Goal: Check status: Check status

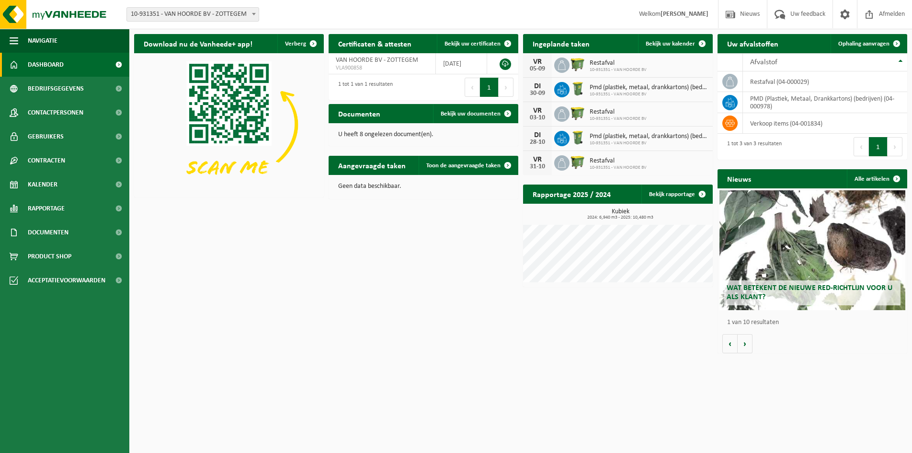
click at [608, 81] on div "DI 30-09 Pmd (plastiek, metaal, drankkartons) (bedrijven) 10-931351 - VAN HOORD…" at bounding box center [618, 90] width 190 height 24
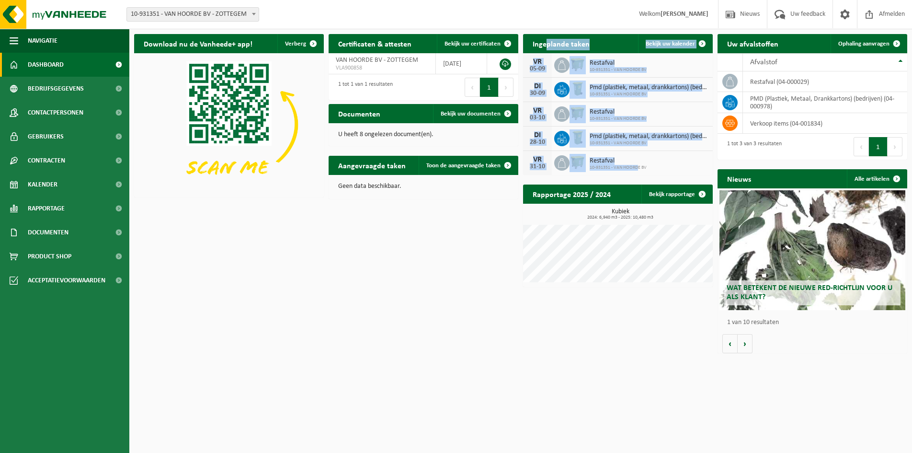
drag, startPoint x: 545, startPoint y: 45, endPoint x: 638, endPoint y: 168, distance: 154.0
click at [638, 168] on div "Ingeplande taken Bekijk uw kalender VR 05-09 Restafval 10-931351 - VAN HOORDE B…" at bounding box center [618, 104] width 195 height 150
click at [454, 164] on span "Toon de aangevraagde taken" at bounding box center [463, 165] width 74 height 6
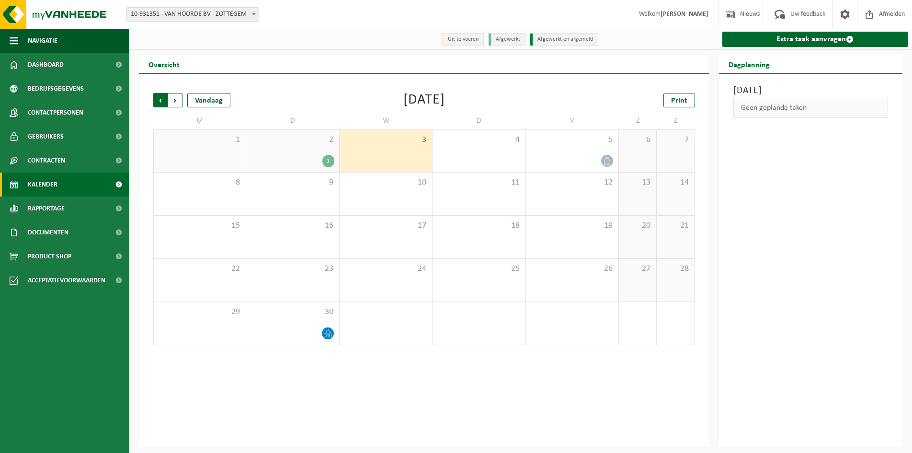
click at [175, 97] on span "Volgende" at bounding box center [175, 100] width 14 height 14
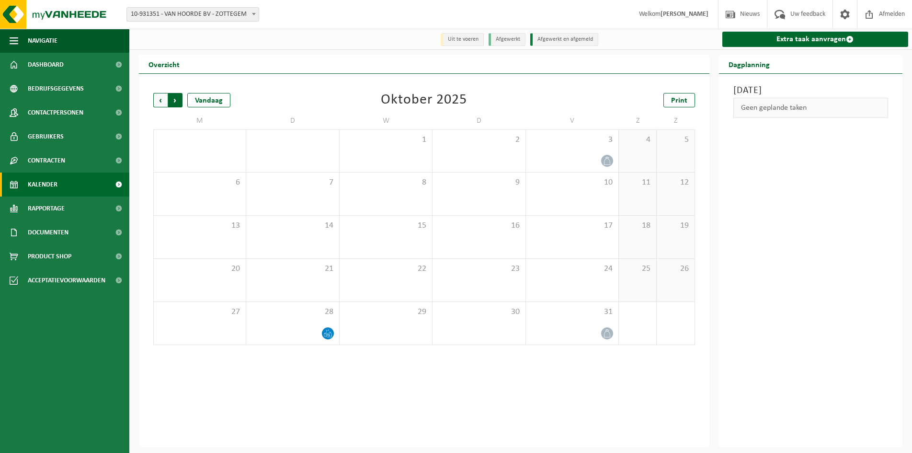
click at [159, 103] on span "Vorige" at bounding box center [160, 100] width 14 height 14
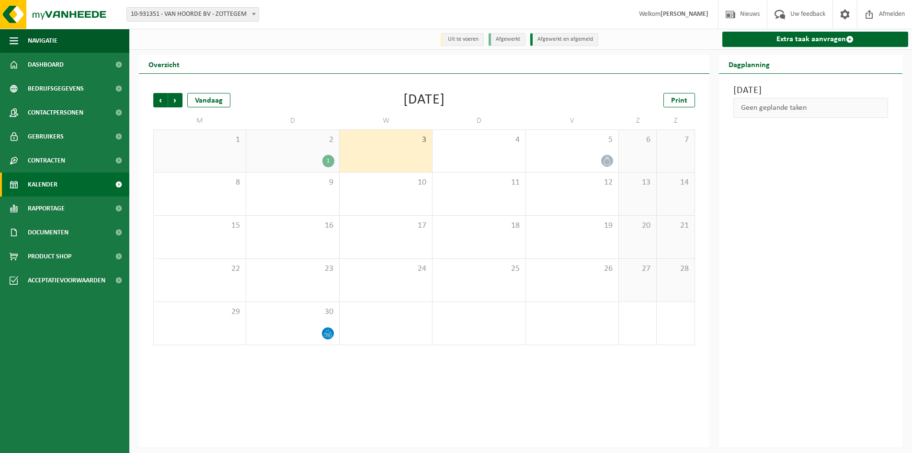
click at [467, 42] on li "Uit te voeren" at bounding box center [462, 39] width 43 height 13
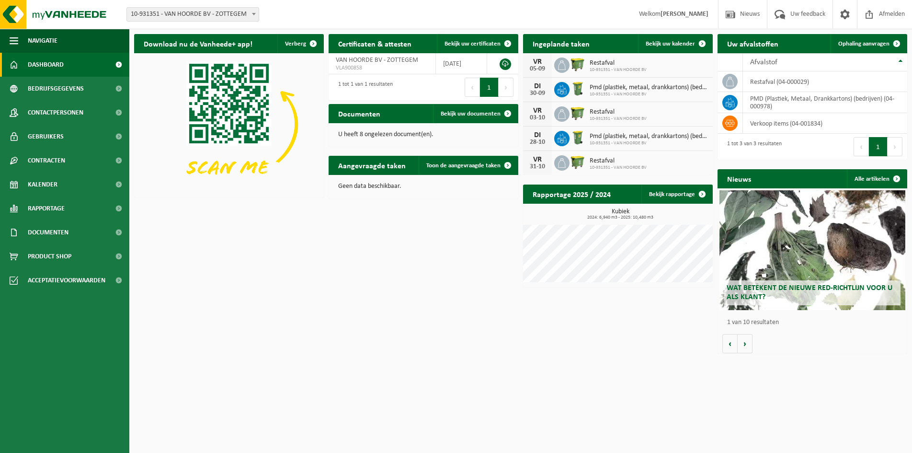
click at [606, 42] on div "Ingeplande taken Bekijk uw kalender" at bounding box center [618, 43] width 190 height 19
click at [472, 115] on span "Bekijk uw documenten" at bounding box center [471, 114] width 60 height 6
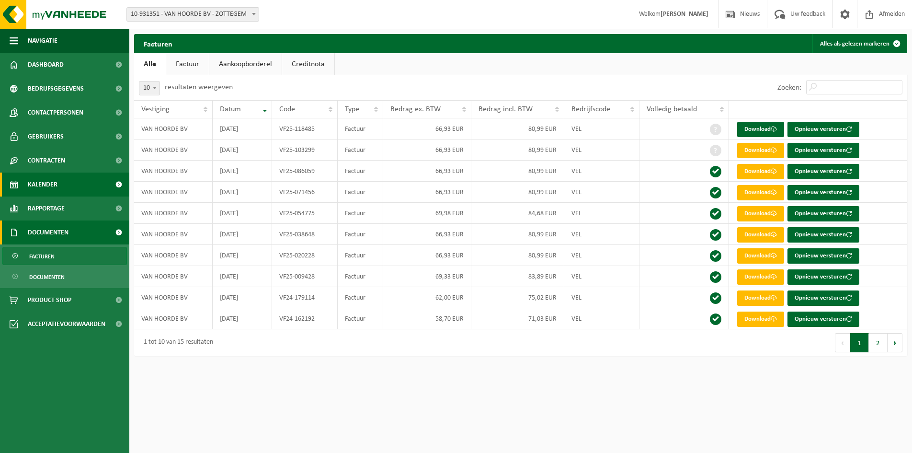
click at [46, 185] on span "Kalender" at bounding box center [43, 184] width 30 height 24
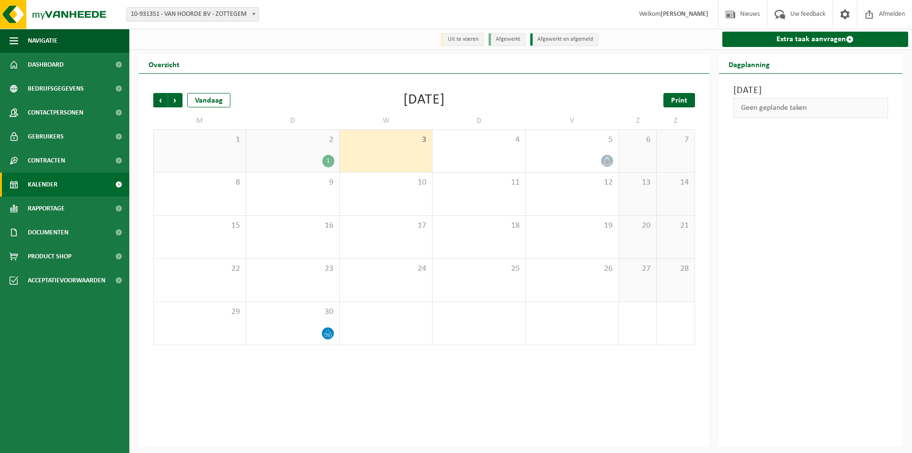
click at [680, 98] on span "Print" at bounding box center [679, 101] width 16 height 8
click at [180, 98] on span "Volgende" at bounding box center [175, 100] width 14 height 14
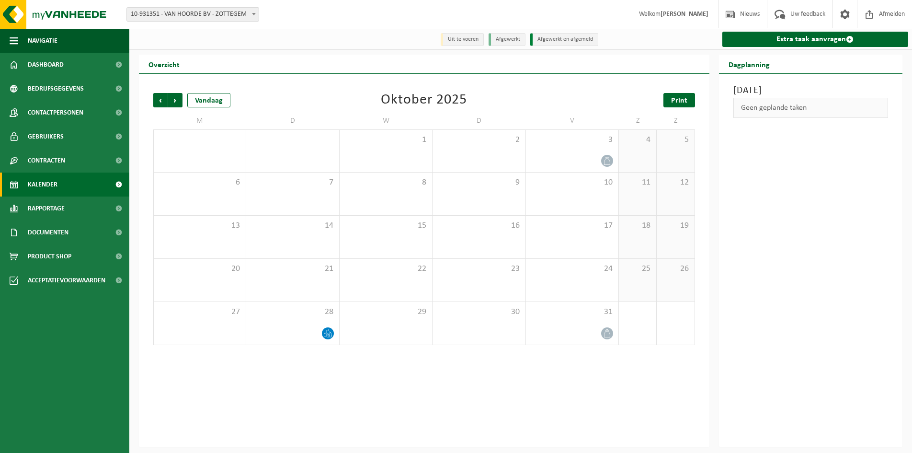
click at [686, 99] on span "Print" at bounding box center [679, 101] width 16 height 8
click at [174, 100] on span "Volgende" at bounding box center [175, 100] width 14 height 14
